Goal: Task Accomplishment & Management: Manage account settings

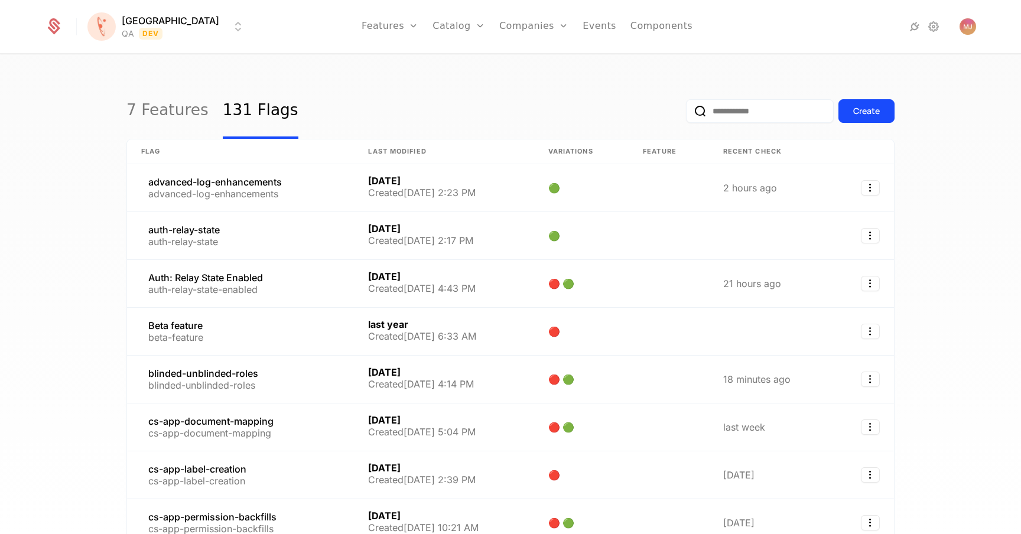
click at [726, 106] on input "email" at bounding box center [760, 111] width 148 height 24
type input "*********"
click at [686, 113] on button "submit" at bounding box center [686, 113] width 0 height 0
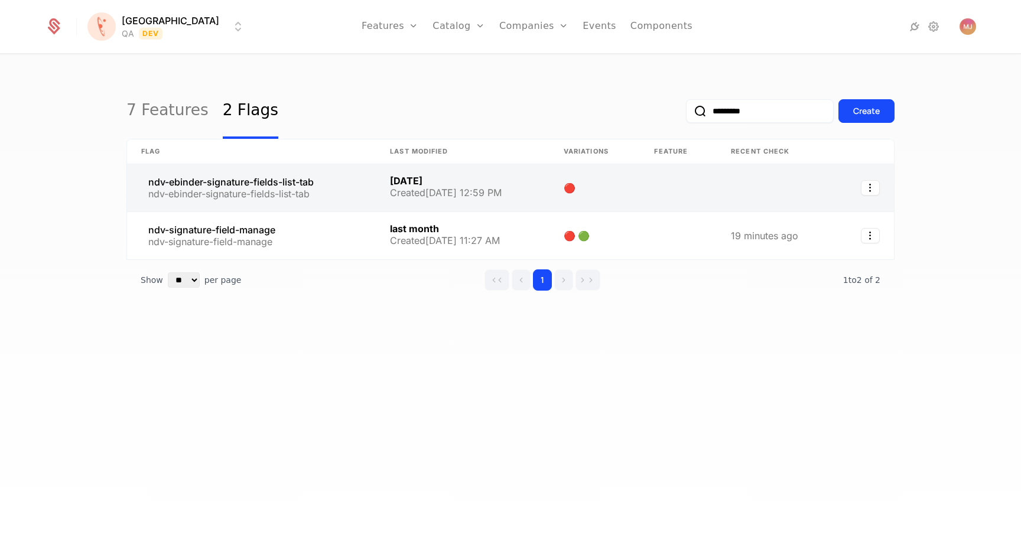
click at [216, 188] on link at bounding box center [251, 187] width 249 height 47
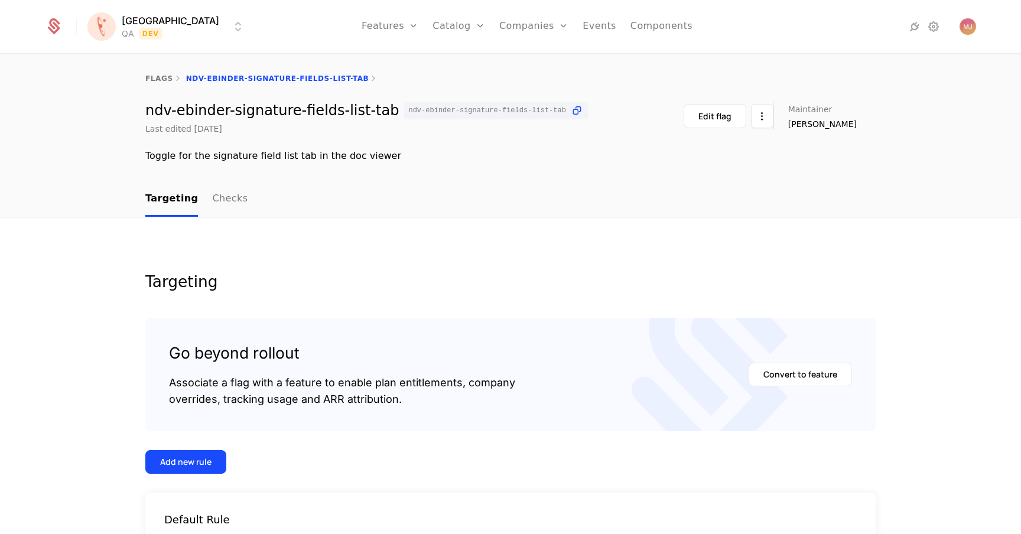
click at [561, 115] on div "ndv-ebinder-signature-fields-list-tab ndv-ebinder-signature-fields-list-tab Las…" at bounding box center [510, 118] width 730 height 33
click at [571, 113] on icon at bounding box center [577, 111] width 12 height 12
click at [189, 23] on div "Florence QA Dev Features Features Flags Catalog Plans Add Ons Credits Configura…" at bounding box center [510, 26] width 931 height 53
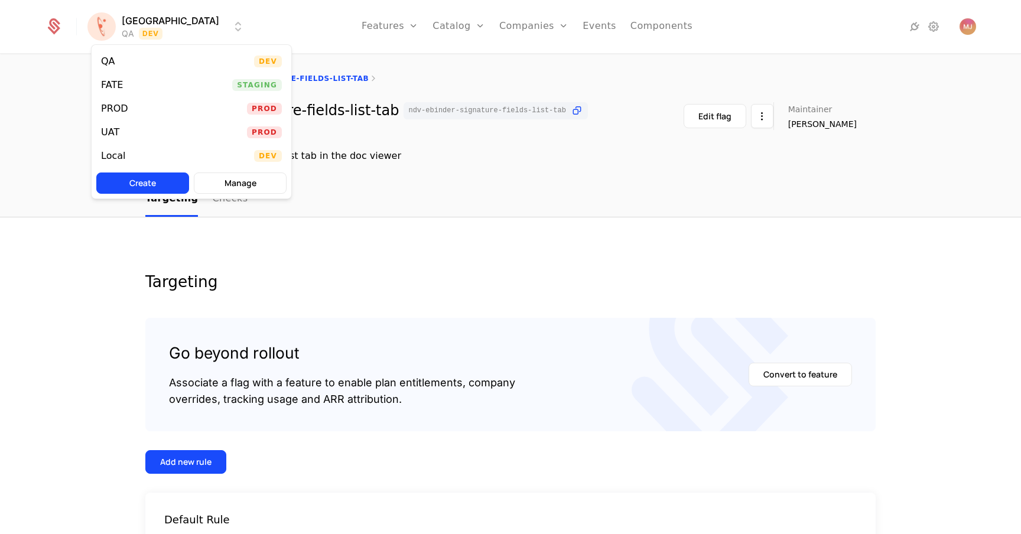
click at [162, 25] on html "Florence QA Dev Features Features Flags Catalog Plans Add Ons Credits Configura…" at bounding box center [510, 267] width 1021 height 534
click at [147, 150] on div "Local Dev" at bounding box center [192, 156] width 200 height 24
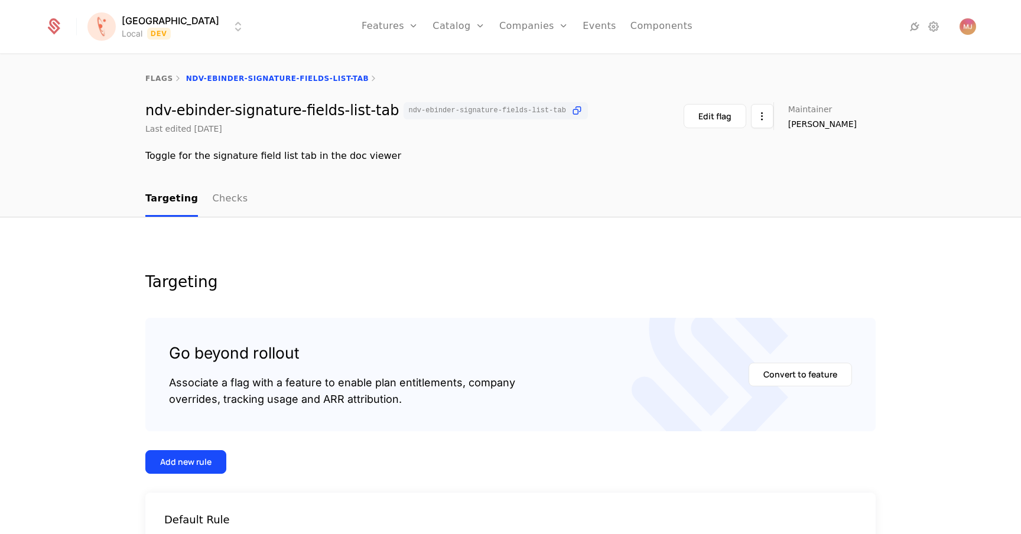
scroll to position [124, 0]
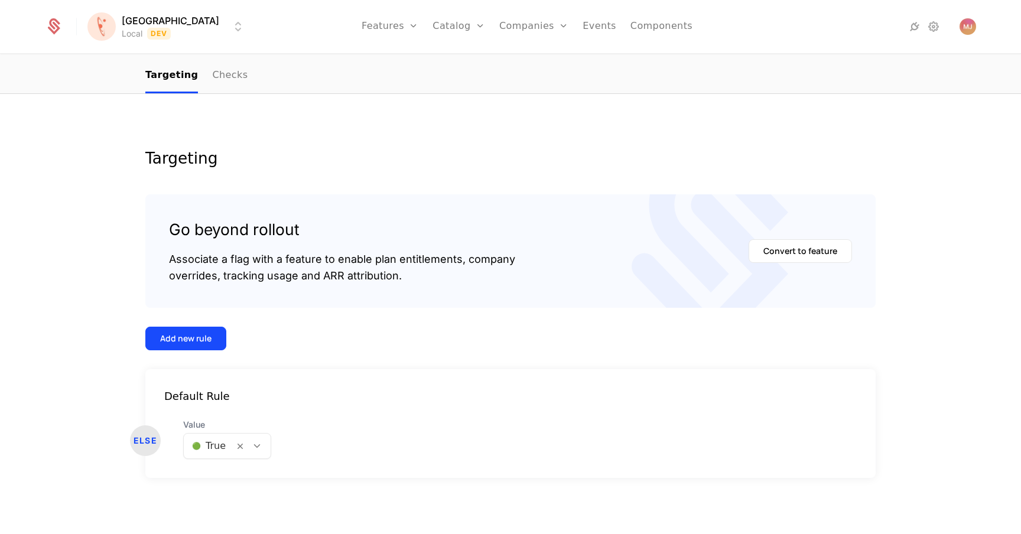
click at [223, 457] on div "🟢 True" at bounding box center [227, 446] width 88 height 26
click at [228, 495] on div "🔴 False" at bounding box center [225, 498] width 71 height 12
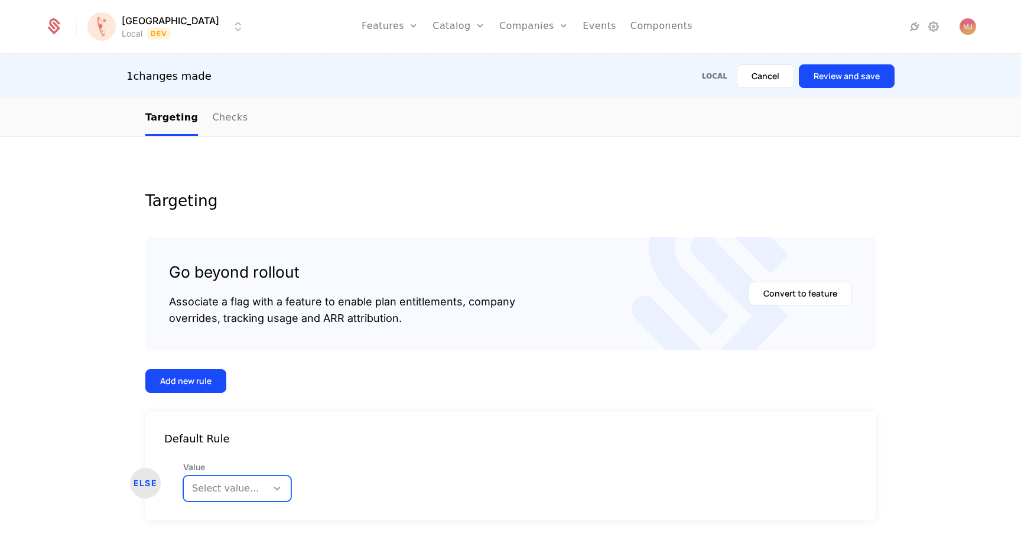
click at [232, 503] on div "Default Rule ELSE Value All selected options have been cleared. Select value..." at bounding box center [510, 466] width 730 height 109
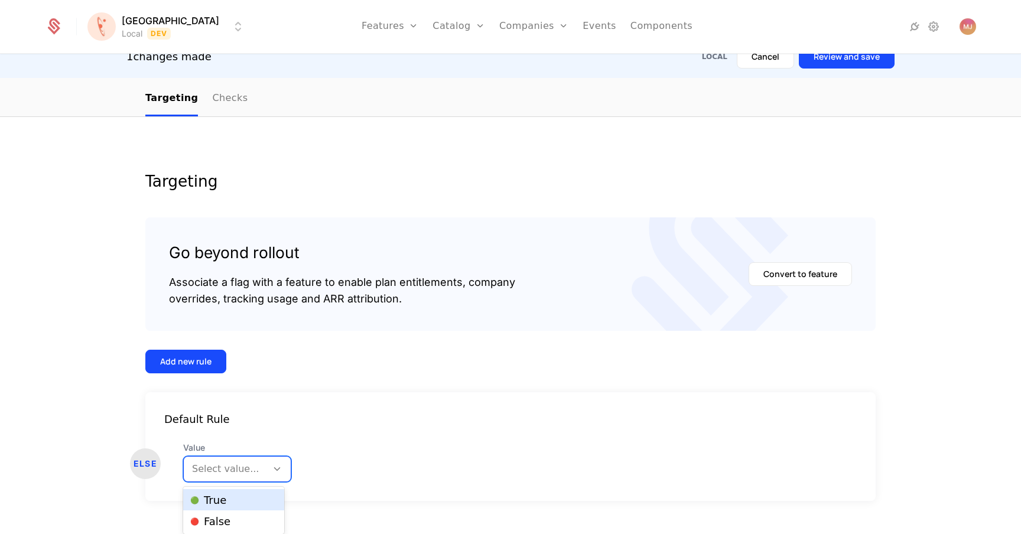
click at [238, 496] on body "Florence Local Dev Features Features Flags Catalog Plans Add Ons Credits Config…" at bounding box center [510, 247] width 1021 height 534
click at [236, 512] on div "🔴 False" at bounding box center [233, 521] width 101 height 21
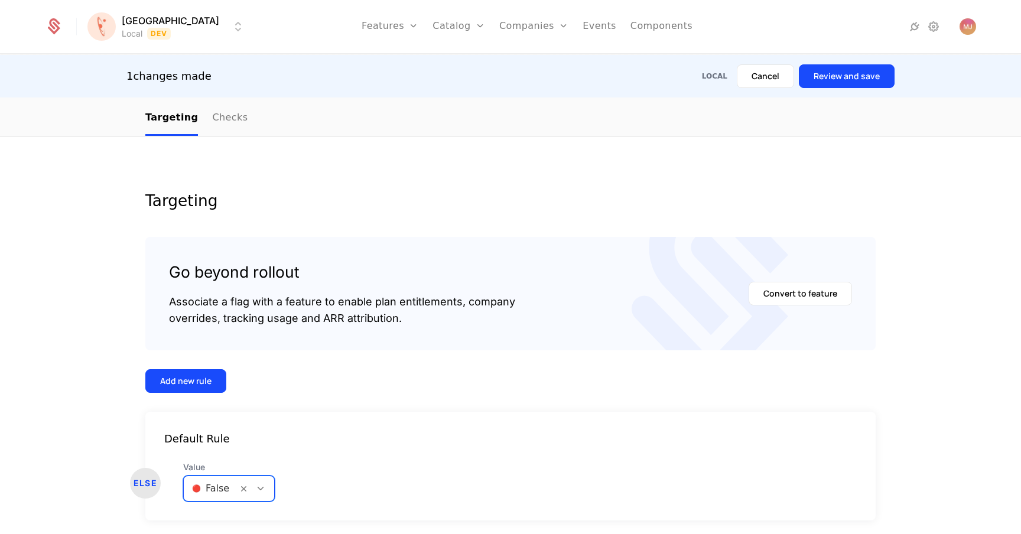
scroll to position [0, 0]
click at [837, 70] on button "Review and save" at bounding box center [847, 76] width 96 height 24
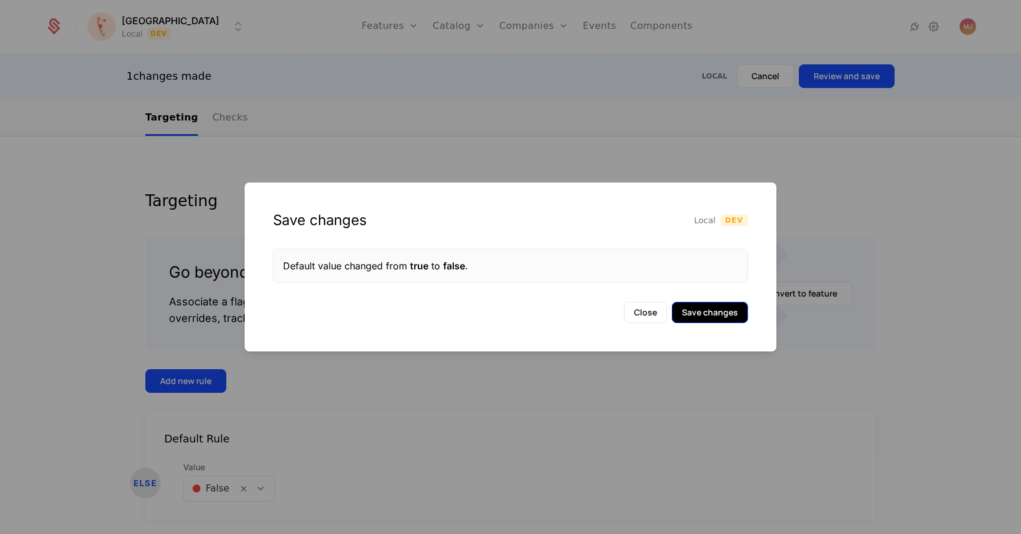
click at [728, 321] on button "Save changes" at bounding box center [710, 312] width 76 height 21
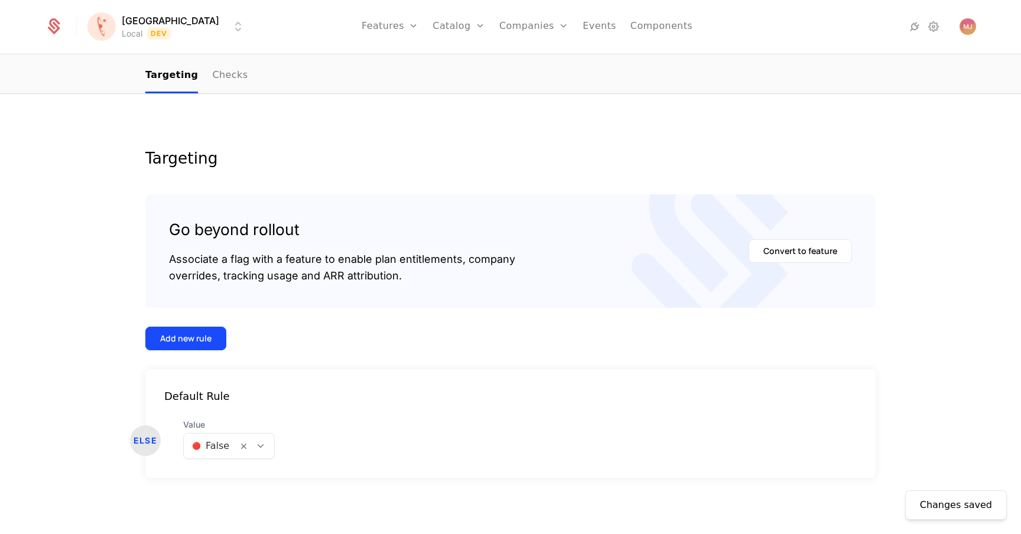
click at [280, 420] on div "Value 🔴 False" at bounding box center [242, 439] width 118 height 40
click at [258, 441] on icon at bounding box center [260, 446] width 11 height 11
click at [246, 477] on div "🟢 True" at bounding box center [227, 477] width 74 height 12
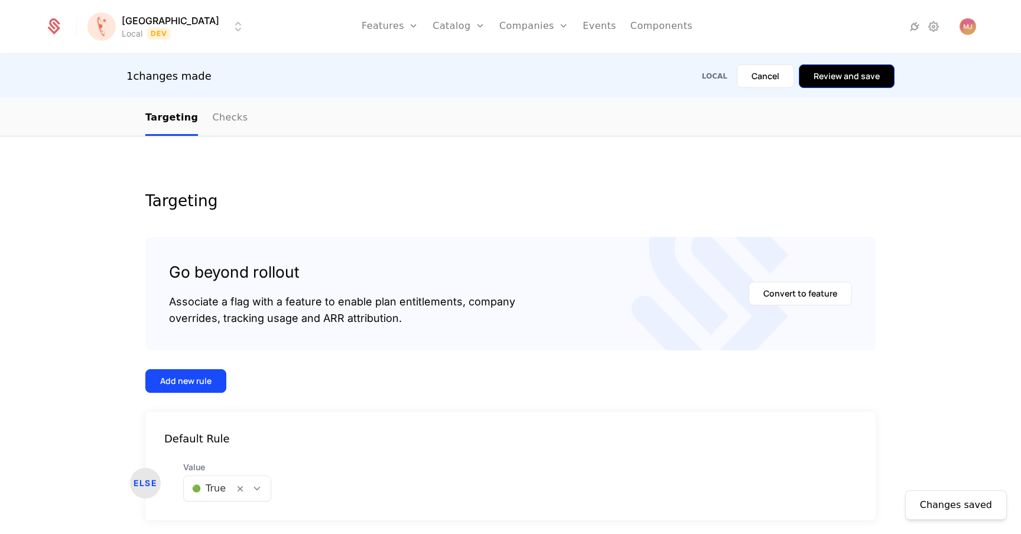
click at [886, 79] on button "Review and save" at bounding box center [847, 76] width 96 height 24
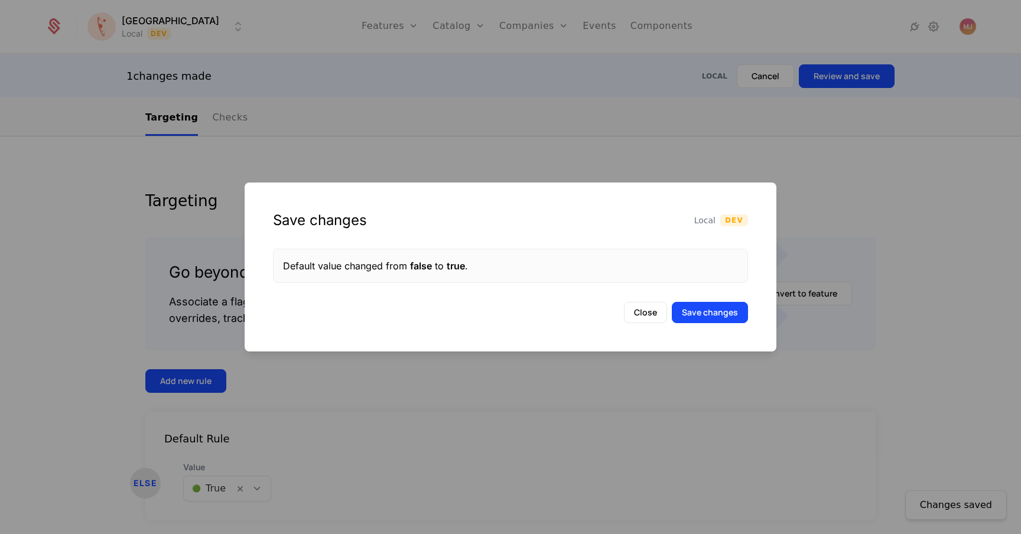
click at [730, 298] on div "Save changes Local Dev Default value changed from false to true . Close Save ch…" at bounding box center [511, 267] width 532 height 169
click at [730, 299] on div "Save changes Local Dev Default value changed from false to true . Close Save ch…" at bounding box center [511, 267] width 532 height 169
click at [730, 301] on div "Save changes Local Dev Default value changed from false to true . Close Save ch…" at bounding box center [511, 267] width 532 height 169
click at [726, 303] on button "Save changes" at bounding box center [710, 312] width 76 height 21
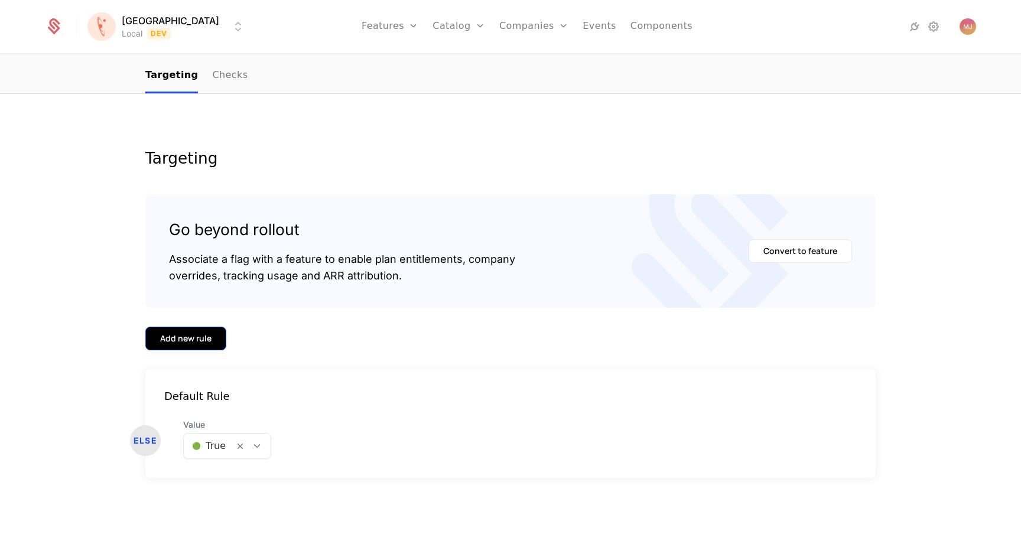
click at [183, 343] on div "Add new rule" at bounding box center [185, 339] width 51 height 12
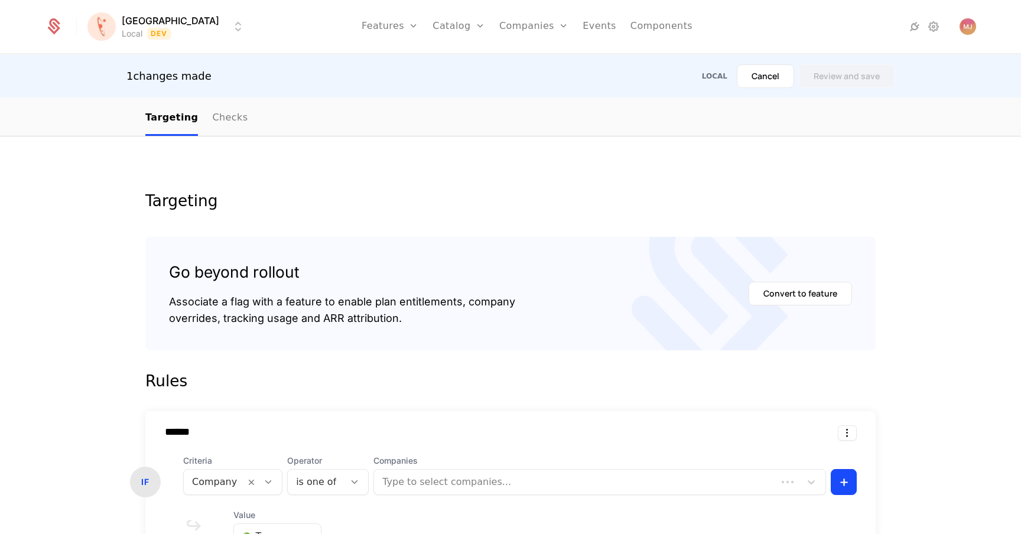
scroll to position [351, 0]
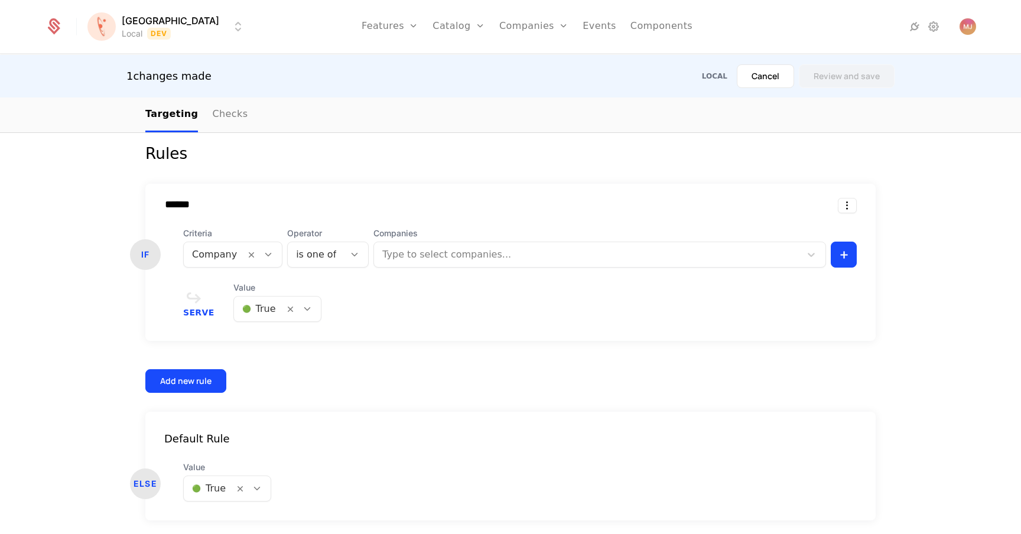
click at [441, 257] on div at bounding box center [589, 254] width 410 height 17
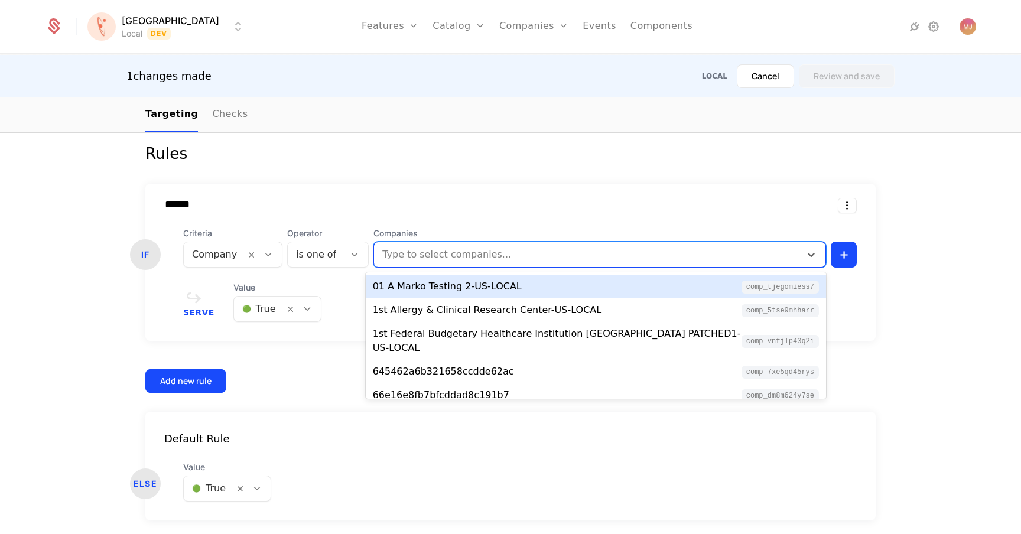
paste input "**********"
type input "**********"
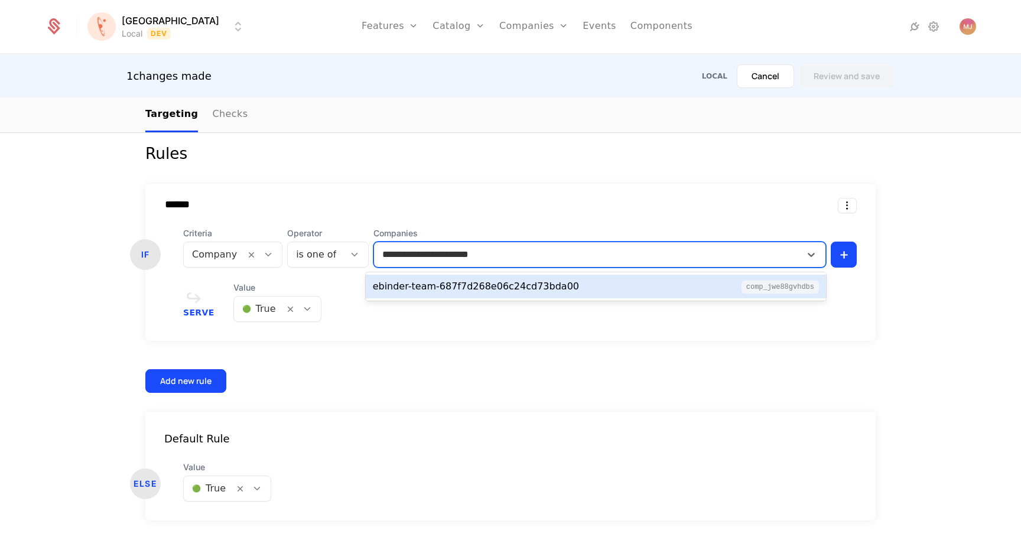
click at [427, 282] on div "ebinder-team-687f7d268e06c24cd73bda00" at bounding box center [476, 287] width 206 height 14
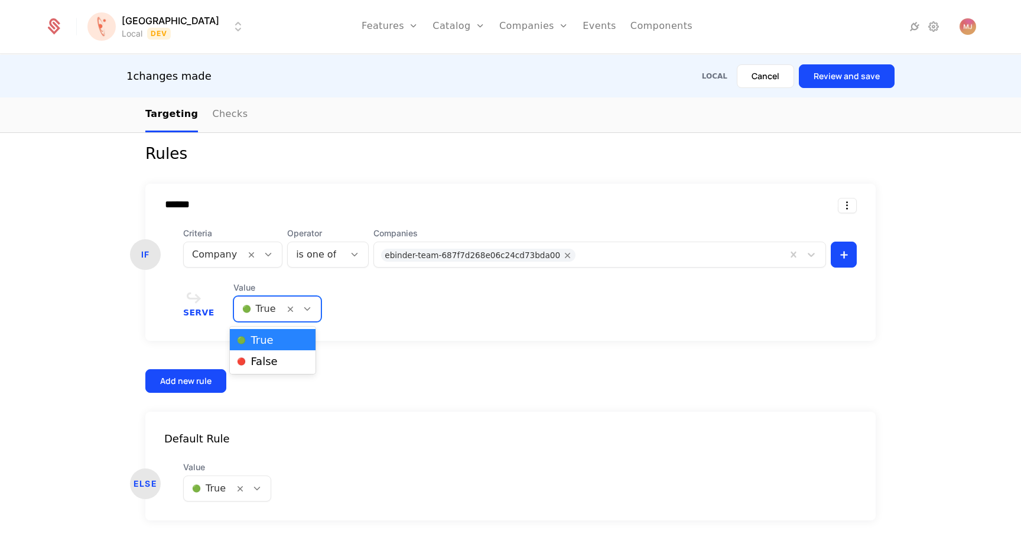
click at [265, 304] on div at bounding box center [259, 309] width 34 height 17
click at [265, 371] on div "🔴 False" at bounding box center [272, 360] width 85 height 21
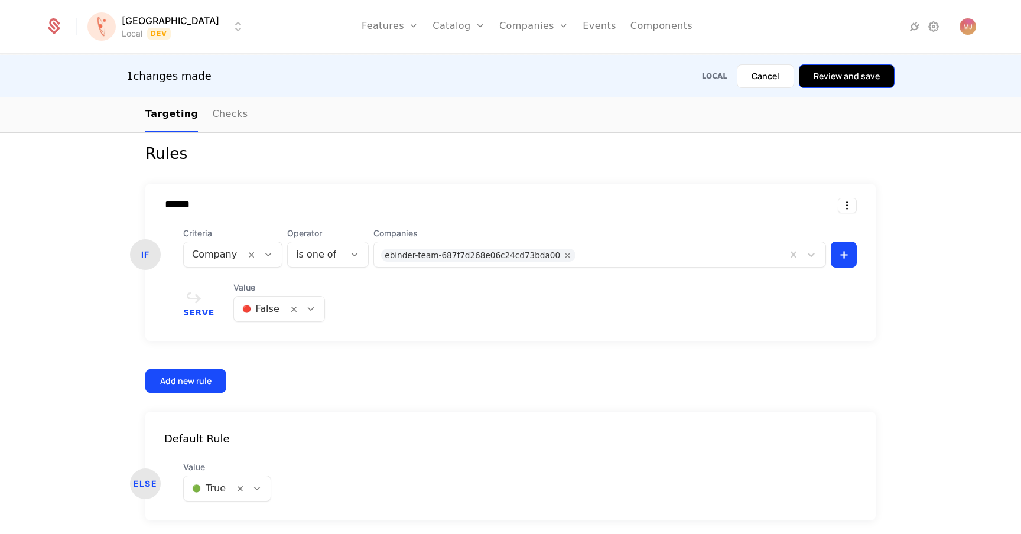
click at [839, 76] on button "Review and save" at bounding box center [847, 76] width 96 height 24
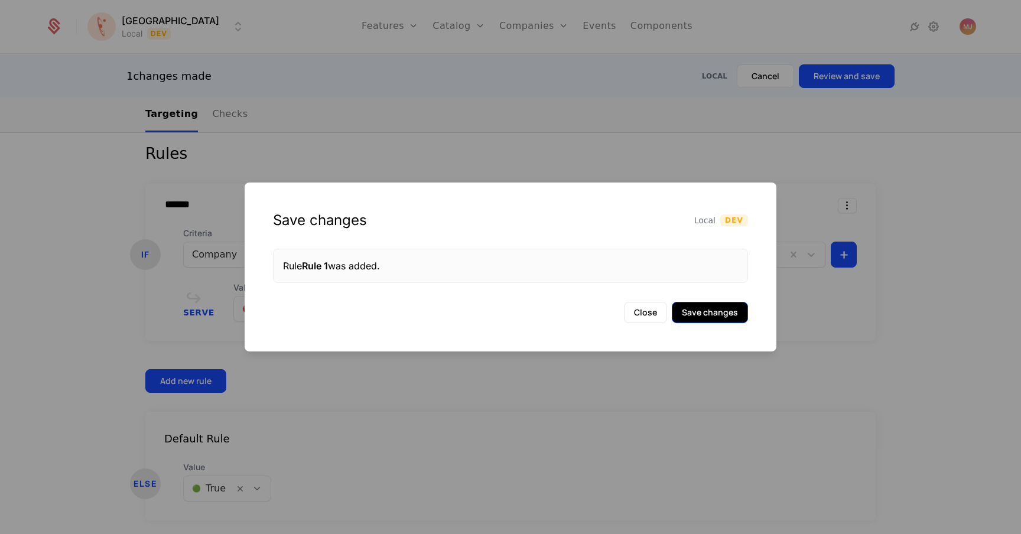
click at [735, 313] on button "Save changes" at bounding box center [710, 312] width 76 height 21
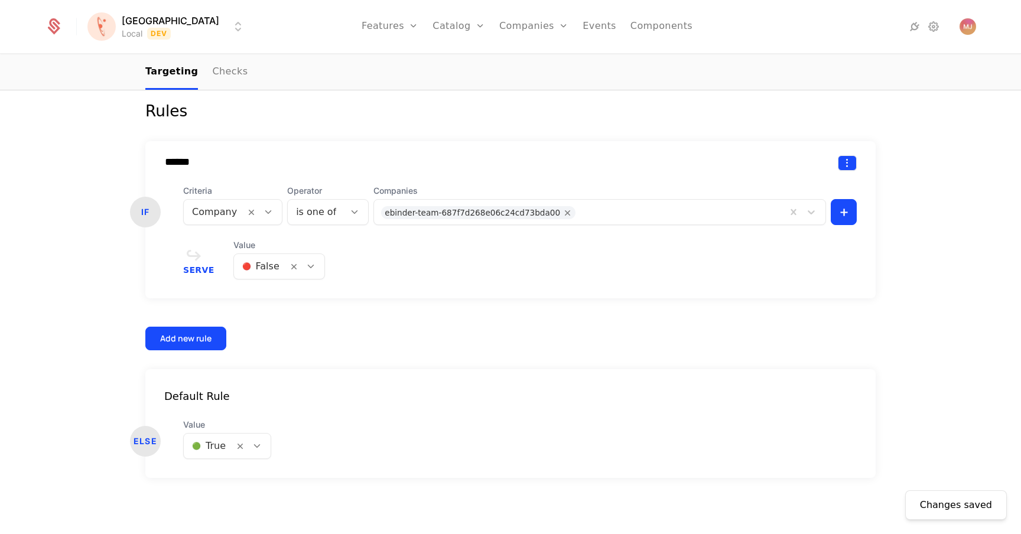
click at [840, 157] on html "Florence Local Dev Features Features Flags Catalog Plans Add Ons Credits Config…" at bounding box center [510, 267] width 1021 height 534
click at [816, 203] on div "Delete" at bounding box center [798, 193] width 118 height 35
click at [780, 191] on div "Delete" at bounding box center [770, 193] width 35 height 17
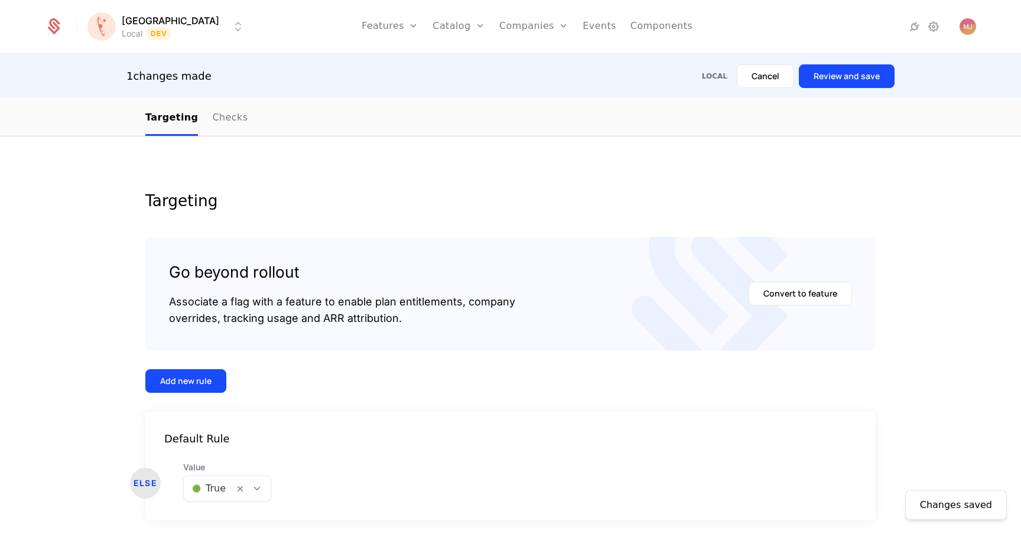
scroll to position [124, 0]
click at [831, 90] on div "1 changes made Local Cancel Review and save" at bounding box center [510, 76] width 1021 height 43
click at [841, 86] on button "Review and save" at bounding box center [847, 76] width 96 height 24
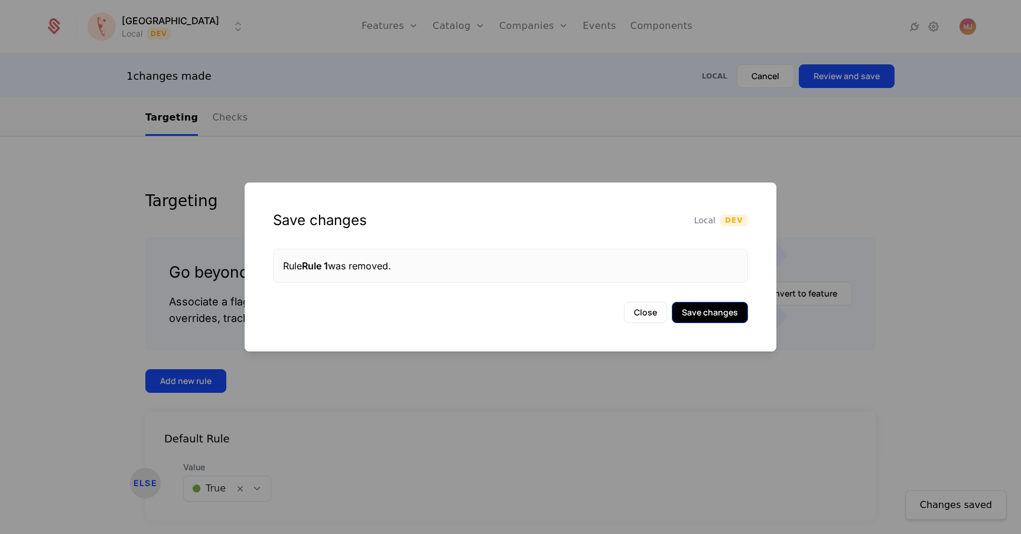
click at [700, 316] on button "Save changes" at bounding box center [710, 312] width 76 height 21
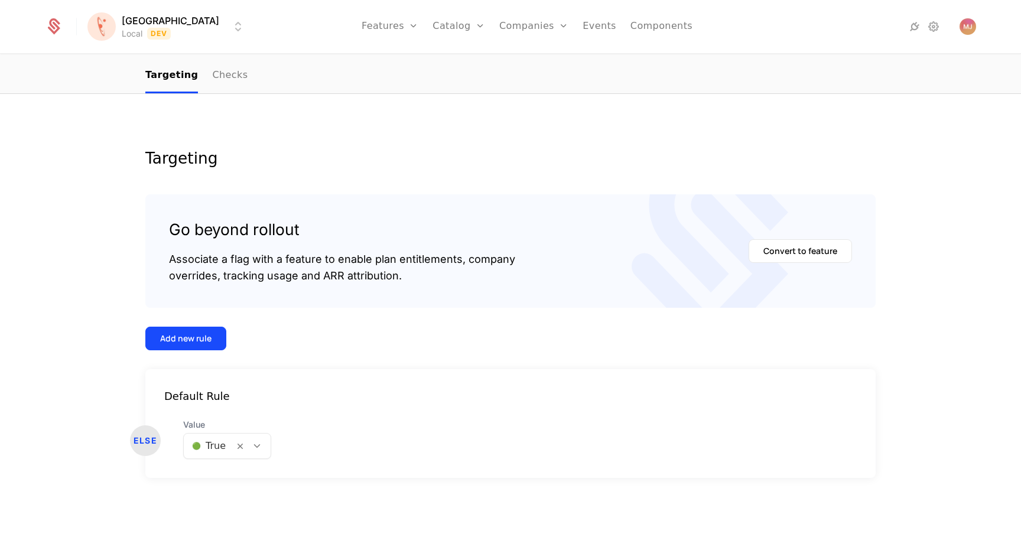
scroll to position [0, 0]
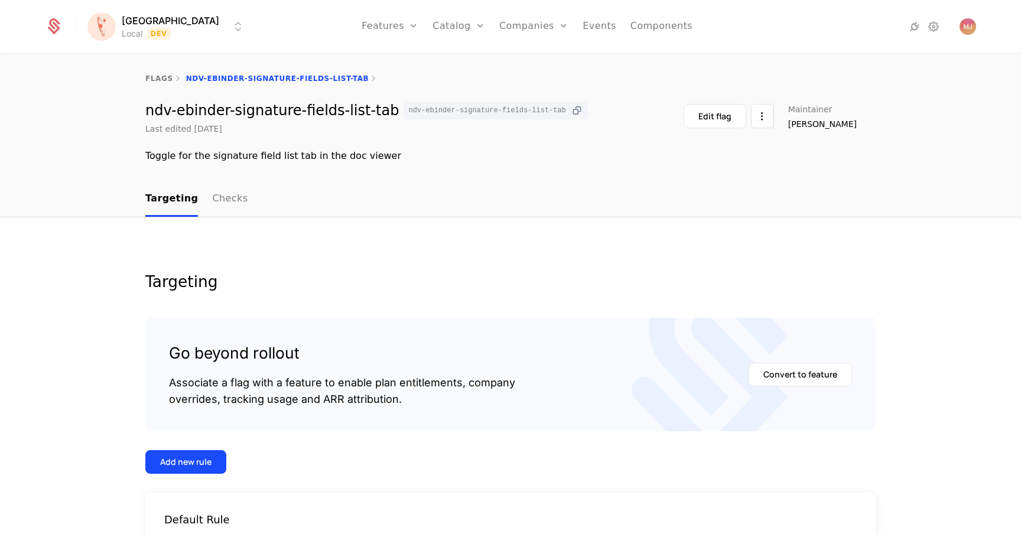
click at [571, 109] on icon at bounding box center [577, 111] width 12 height 12
